Goal: Transaction & Acquisition: Obtain resource

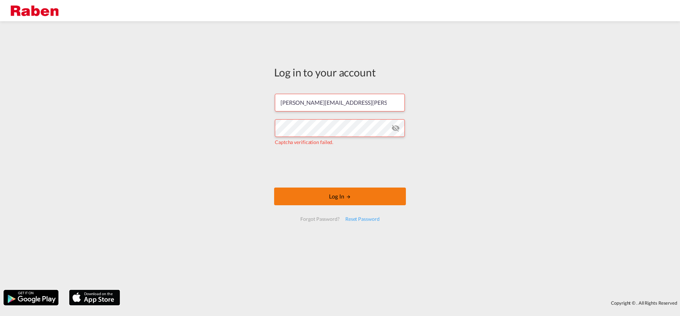
click at [369, 195] on button "Log In" at bounding box center [340, 197] width 132 height 18
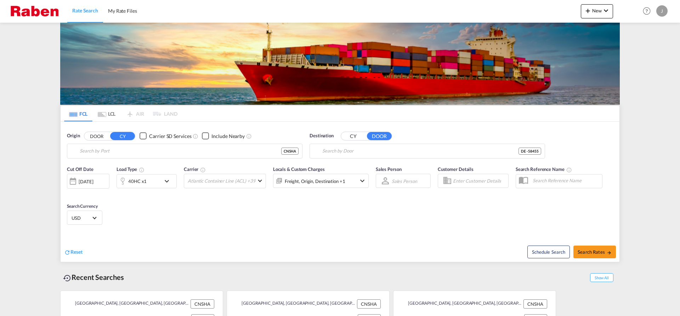
type input "Shanghai, CNSHA"
type input "Witten-Krone"
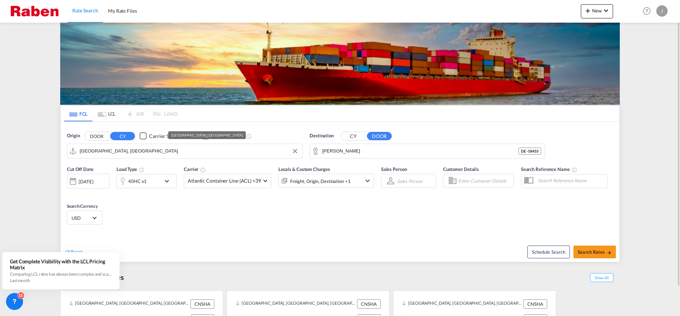
click at [170, 154] on input "Shanghai, CNSHA" at bounding box center [189, 151] width 219 height 11
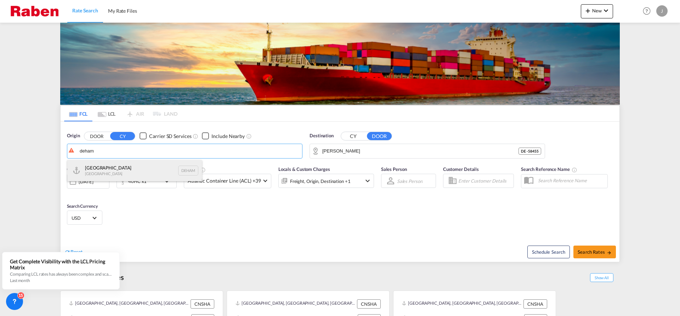
click at [141, 166] on div "Hamburg Germany DEHAM" at bounding box center [134, 170] width 135 height 21
type input "Hamburg, DEHAM"
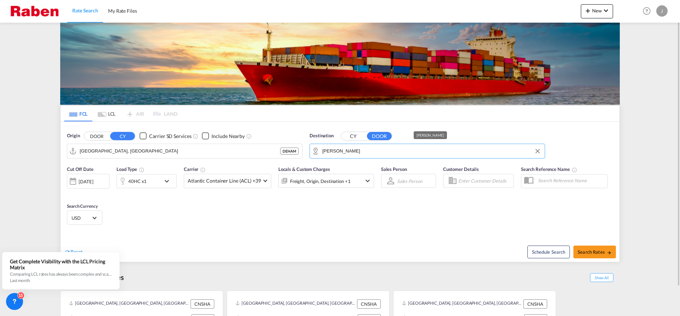
click at [356, 153] on input "Witten-Krone" at bounding box center [432, 151] width 219 height 11
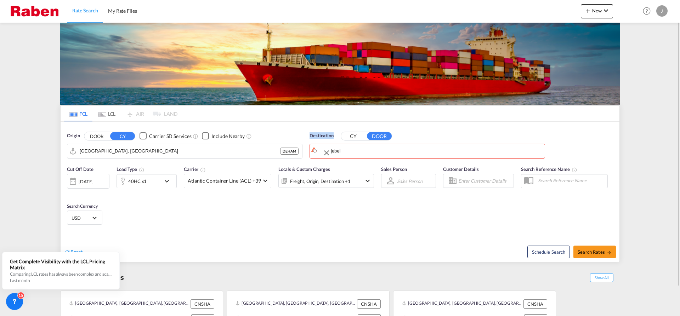
drag, startPoint x: 353, startPoint y: 152, endPoint x: 291, endPoint y: 146, distance: 62.2
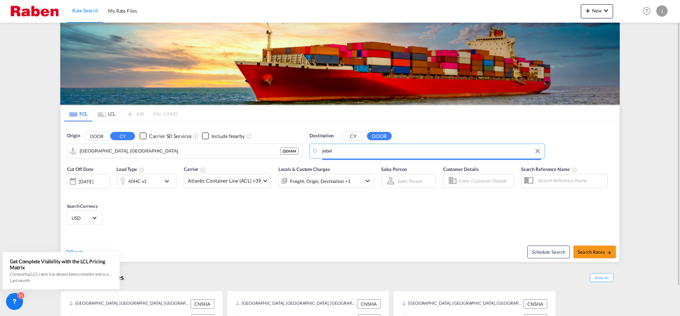
click at [363, 151] on input "jebel" at bounding box center [432, 151] width 219 height 11
click at [335, 149] on input "aejea" at bounding box center [432, 151] width 219 height 11
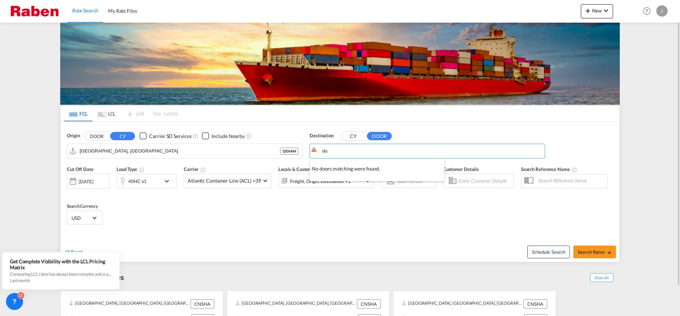
type input "d"
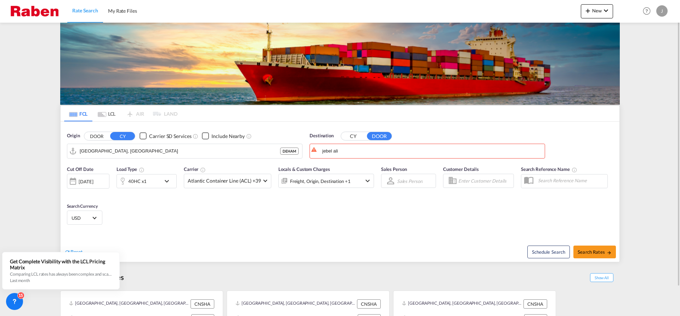
click at [353, 140] on button "CY" at bounding box center [353, 136] width 25 height 8
click at [355, 137] on button "CY" at bounding box center [353, 136] width 25 height 8
click at [352, 147] on input "jebel ali" at bounding box center [432, 151] width 219 height 11
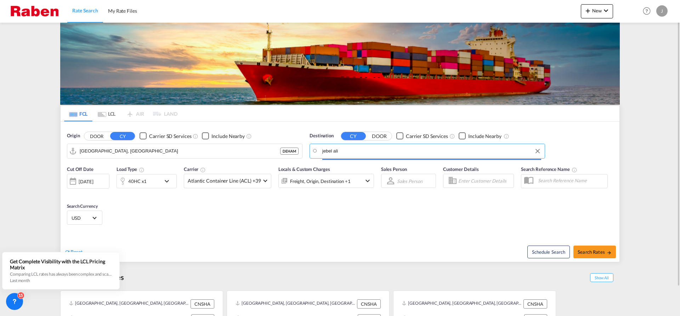
click at [352, 147] on input "jebel ali" at bounding box center [432, 151] width 219 height 11
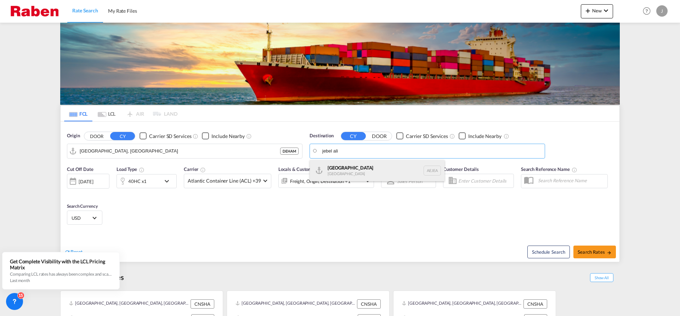
click at [352, 167] on div "Jebel Ali United Arab Emirates AEJEA" at bounding box center [377, 170] width 135 height 21
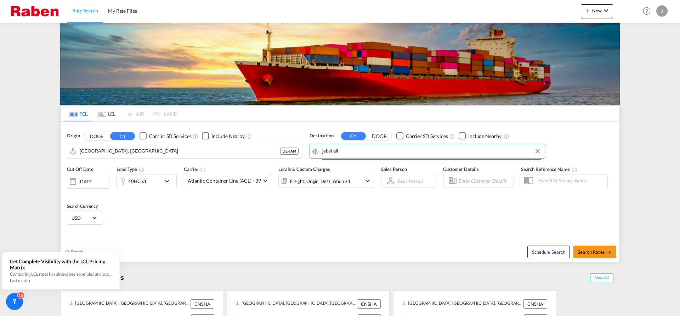
type input "Jebel Ali, AEJEA"
click at [610, 252] on md-icon "icon-arrow-right" at bounding box center [609, 253] width 5 height 5
type input "DEHAM to AEJEA / 25 Sep 2025"
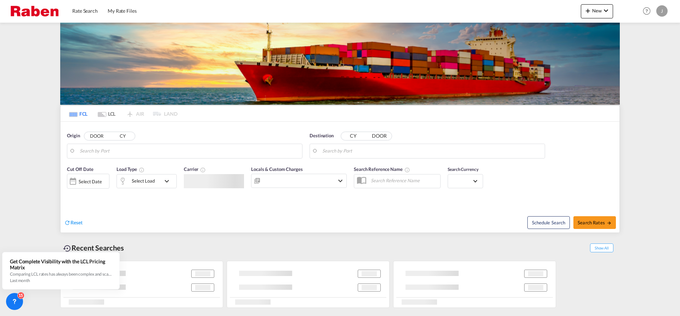
type input "julian.straube@raben-group.com"
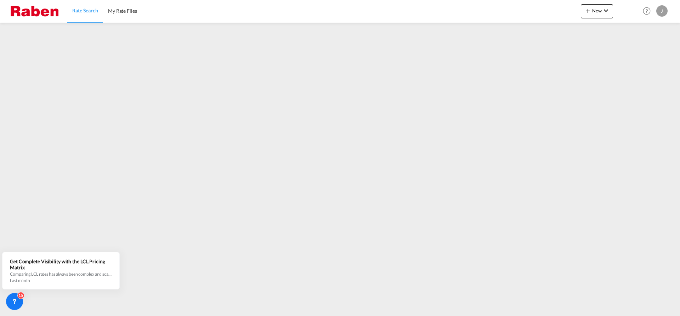
click at [661, 12] on div "J" at bounding box center [662, 10] width 11 height 11
